Goal: Information Seeking & Learning: Learn about a topic

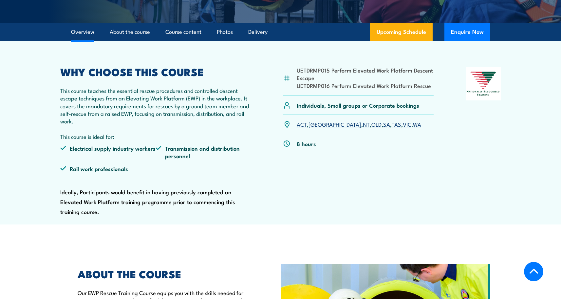
scroll to position [229, 0]
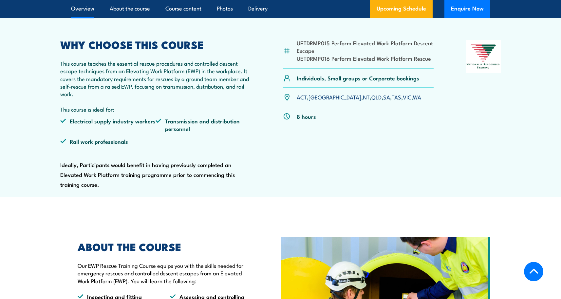
click at [403, 97] on link "VIC" at bounding box center [407, 97] width 9 height 8
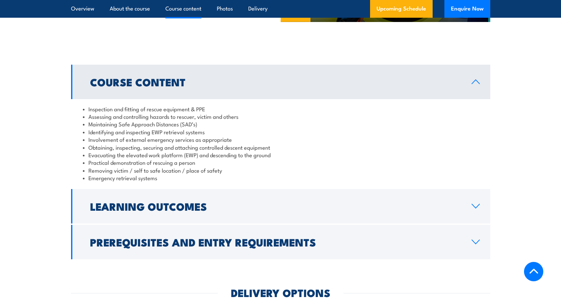
scroll to position [475, 0]
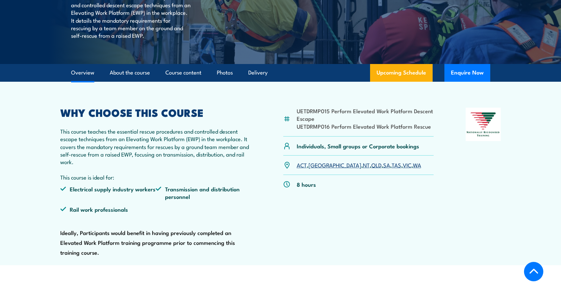
scroll to position [164, 0]
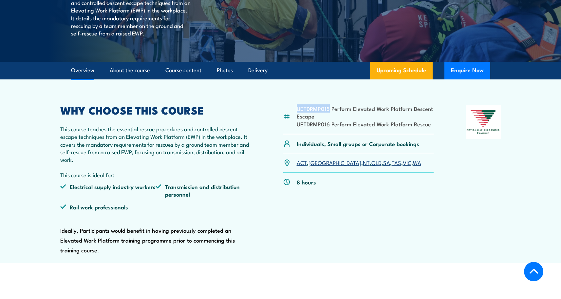
drag, startPoint x: 328, startPoint y: 109, endPoint x: 297, endPoint y: 111, distance: 30.9
click at [298, 111] on li "UETDRMP015 Perform Elevated Work Platform Descent Escape" at bounding box center [365, 112] width 137 height 15
copy li "UETDRMP015"
